Goal: Task Accomplishment & Management: Manage account settings

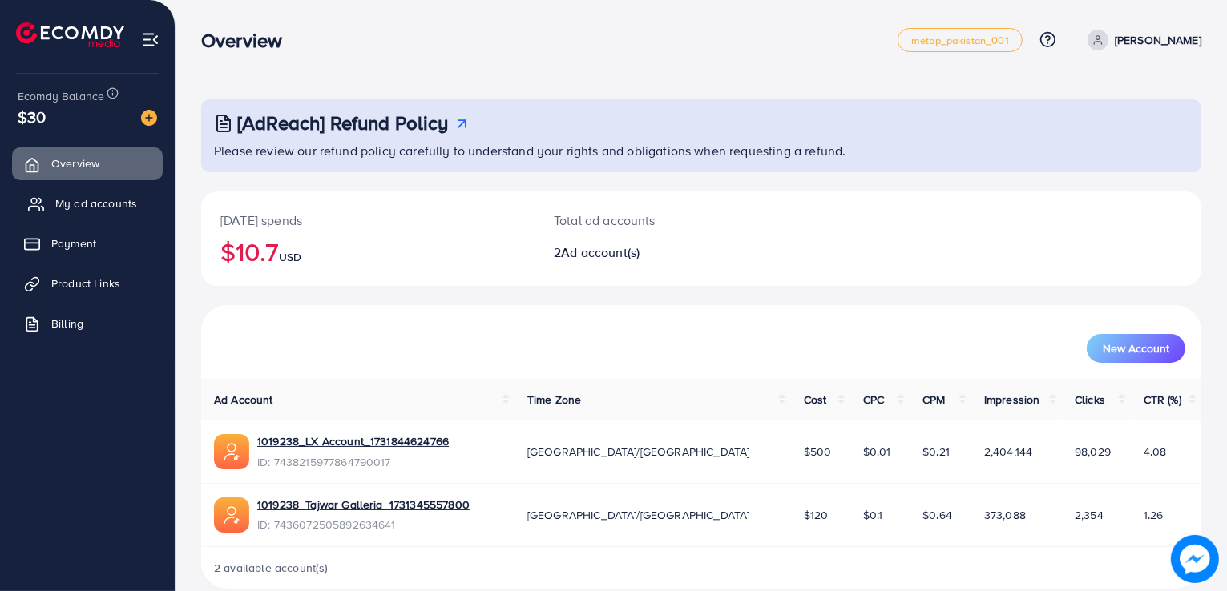
click at [108, 212] on link "My ad accounts" at bounding box center [87, 204] width 151 height 32
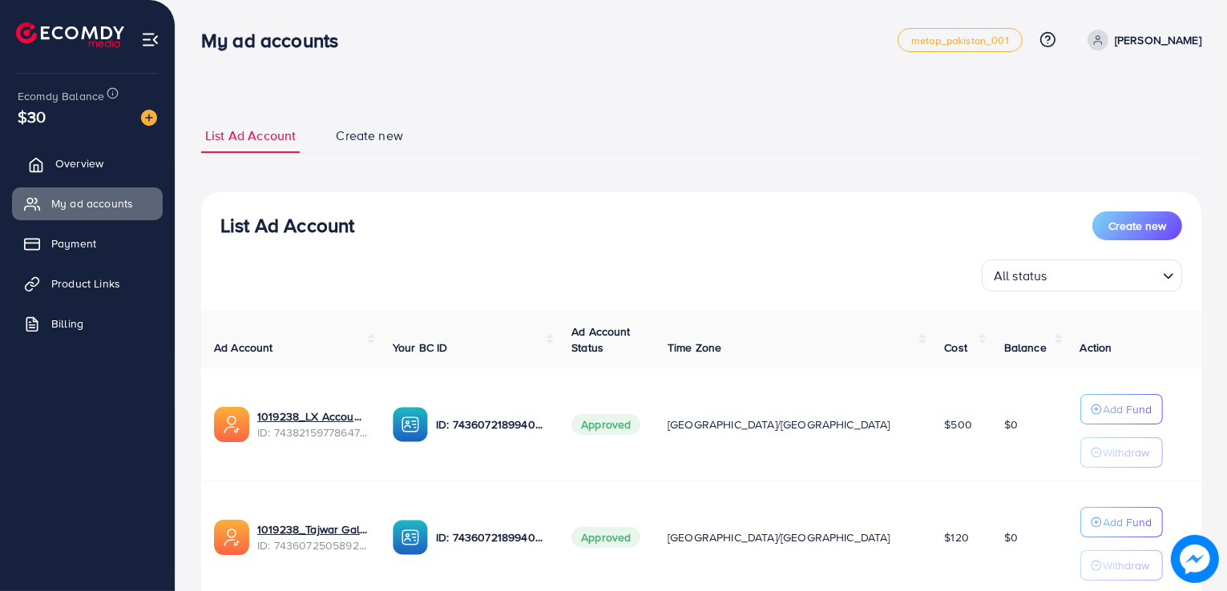
click at [77, 169] on span "Overview" at bounding box center [79, 163] width 48 height 16
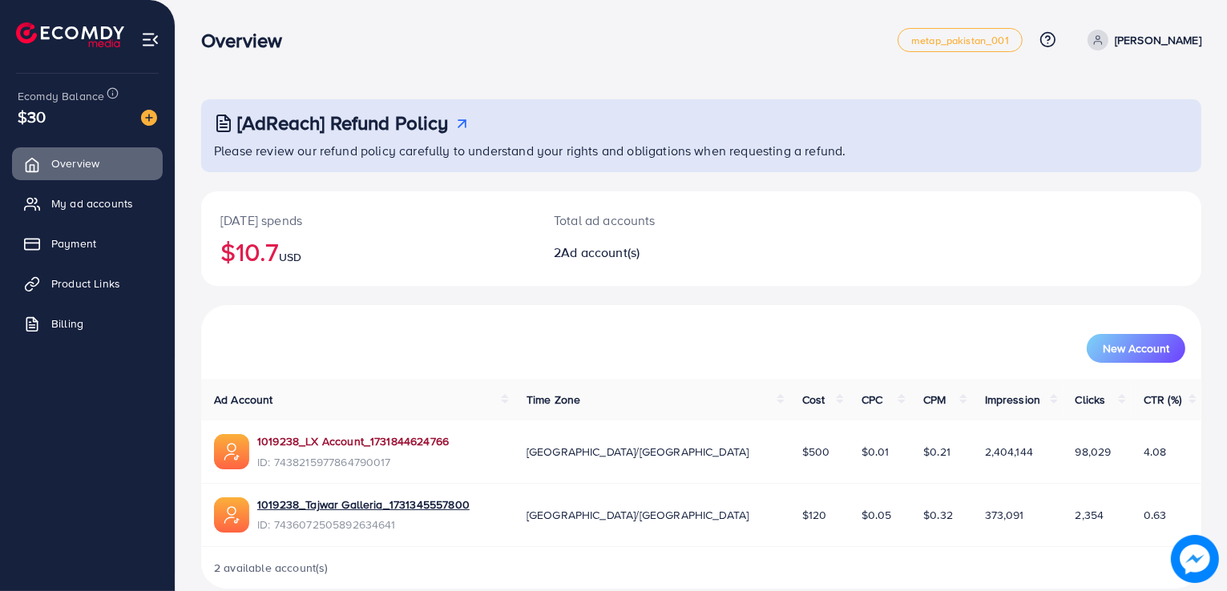
click at [385, 443] on link "1019238_LX Account_1731844624766" at bounding box center [353, 442] width 192 height 16
